Goal: Obtain resource: Download file/media

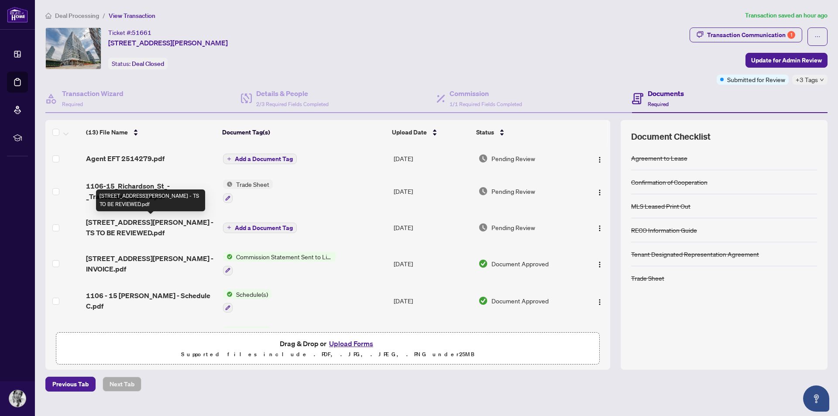
click at [150, 219] on span "[STREET_ADDRESS][PERSON_NAME] - TS TO BE REVIEWED.pdf" at bounding box center [151, 227] width 130 height 21
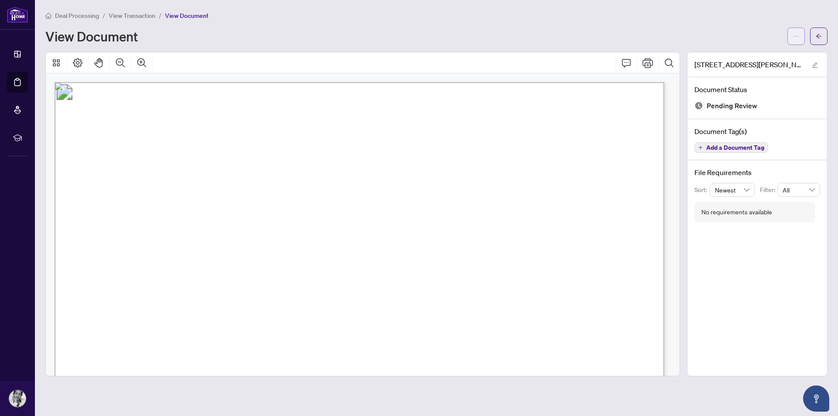
click at [790, 34] on button "button" at bounding box center [795, 35] width 17 height 17
click at [754, 57] on span "Download" at bounding box center [764, 55] width 66 height 10
click at [189, 14] on span "View Document" at bounding box center [187, 16] width 44 height 8
click at [144, 13] on span "View Transaction" at bounding box center [132, 16] width 47 height 8
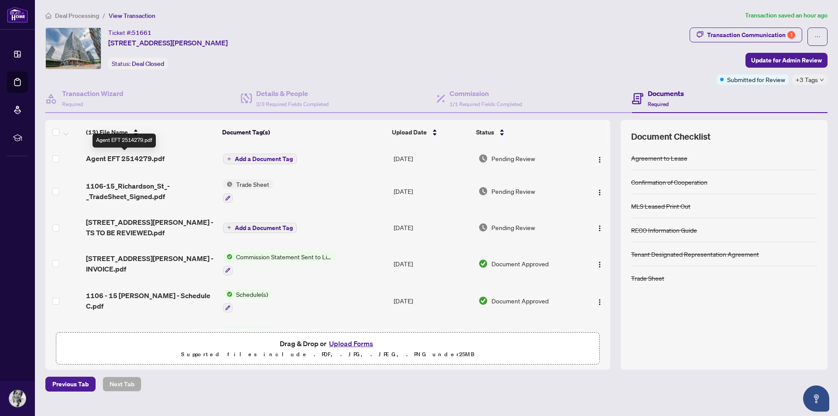
click at [147, 159] on span "Agent EFT 2514279.pdf" at bounding box center [125, 158] width 79 height 10
click at [740, 35] on div "Transaction Communication 1" at bounding box center [751, 35] width 88 height 14
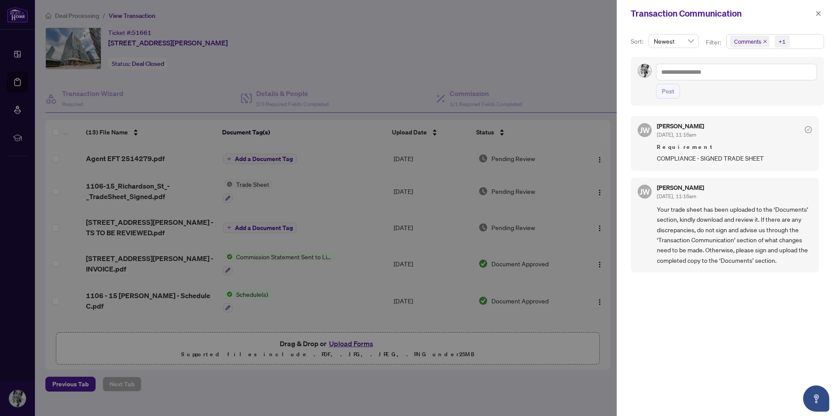
click at [608, 175] on div at bounding box center [419, 208] width 838 height 416
drag, startPoint x: 608, startPoint y: 175, endPoint x: 611, endPoint y: 188, distance: 12.5
click at [611, 188] on div at bounding box center [419, 208] width 838 height 416
click at [818, 13] on icon "close" at bounding box center [818, 13] width 6 height 6
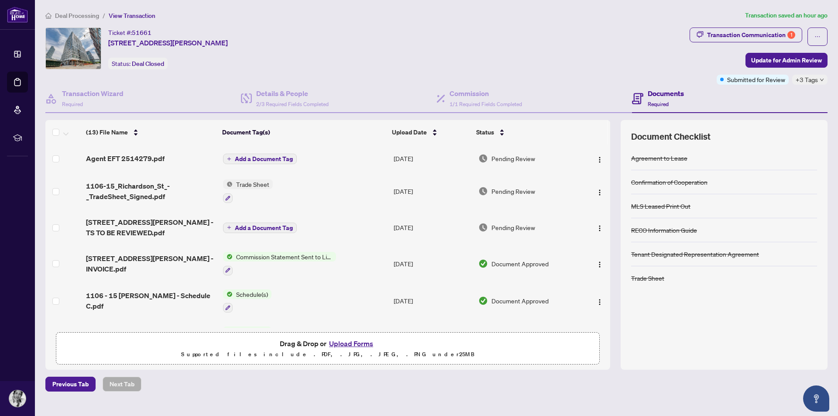
click at [618, 173] on div "(13) File Name Document Tag(s) Upload Date Status Agent EFT 2514279.pdf Add a D…" at bounding box center [436, 245] width 782 height 250
